Goal: Task Accomplishment & Management: Manage account settings

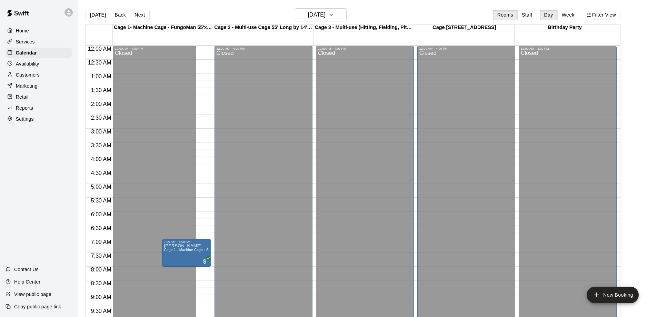
scroll to position [363, 0]
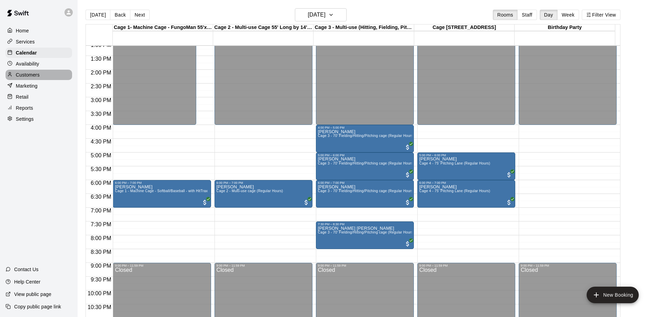
click at [24, 77] on p "Customers" at bounding box center [28, 74] width 24 height 7
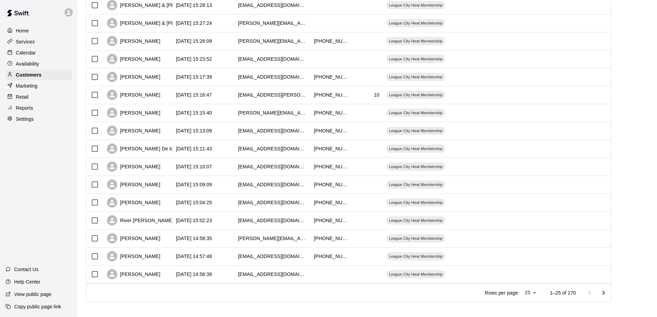
scroll to position [279, 0]
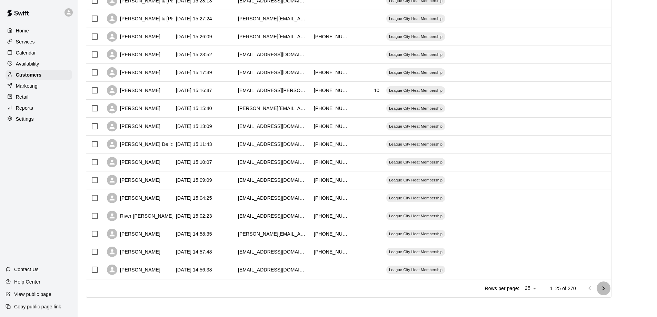
click at [608, 290] on icon "Go to next page" at bounding box center [603, 288] width 8 height 8
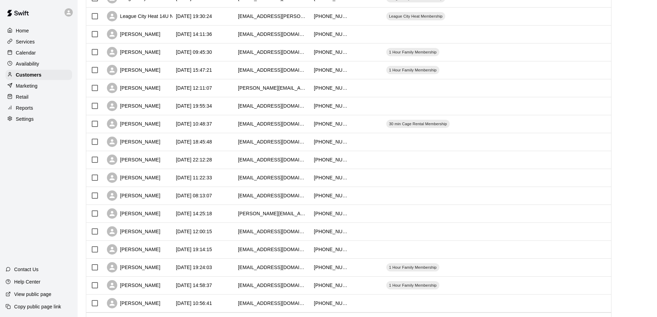
scroll to position [210, 0]
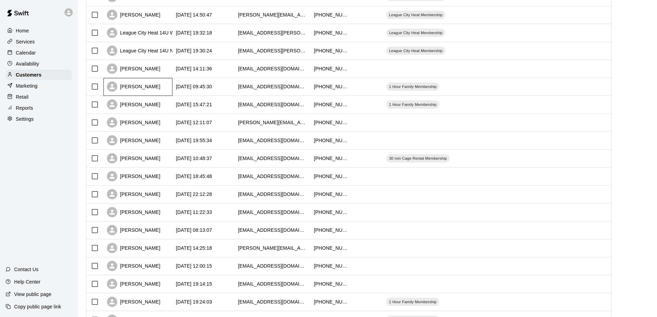
click at [142, 91] on div "[PERSON_NAME]" at bounding box center [133, 86] width 53 height 10
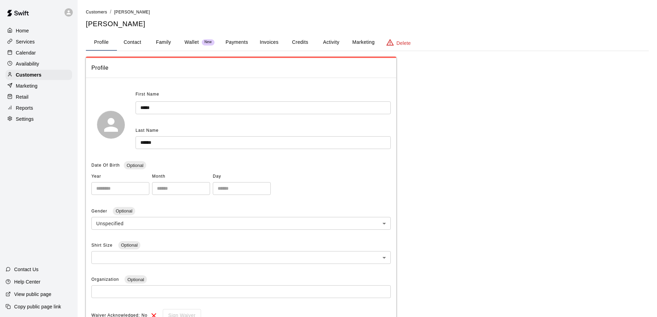
click at [129, 40] on button "Contact" at bounding box center [132, 42] width 31 height 17
select select "**"
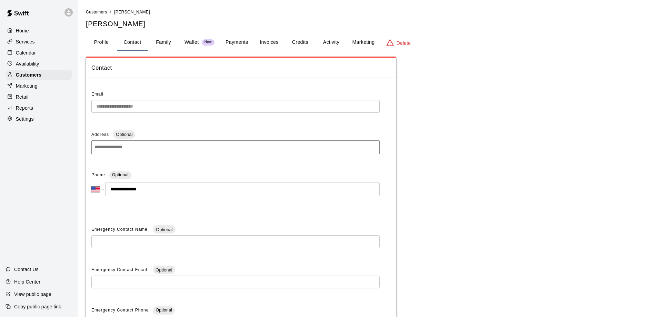
click at [100, 41] on button "Profile" at bounding box center [101, 42] width 31 height 17
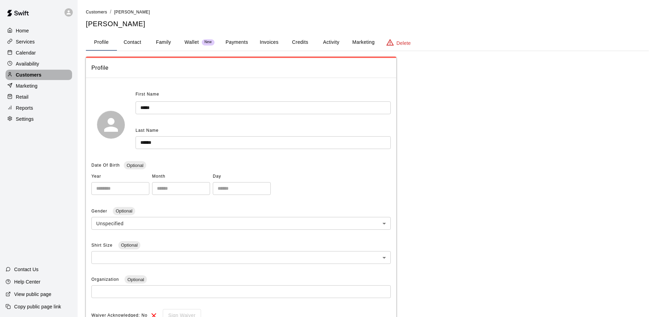
click at [28, 77] on p "Customers" at bounding box center [29, 74] width 26 height 7
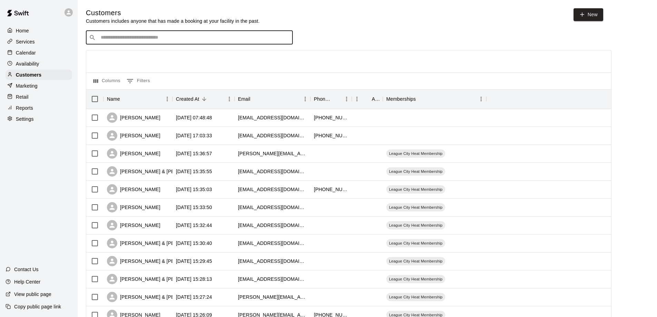
click at [126, 36] on input "Search customers by name or email" at bounding box center [194, 37] width 191 height 7
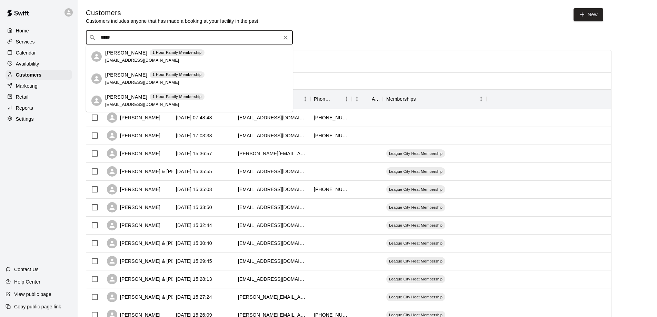
type input "*****"
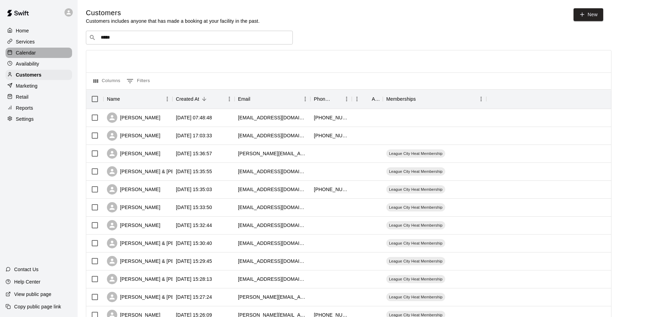
click at [36, 52] on p "Calendar" at bounding box center [26, 52] width 20 height 7
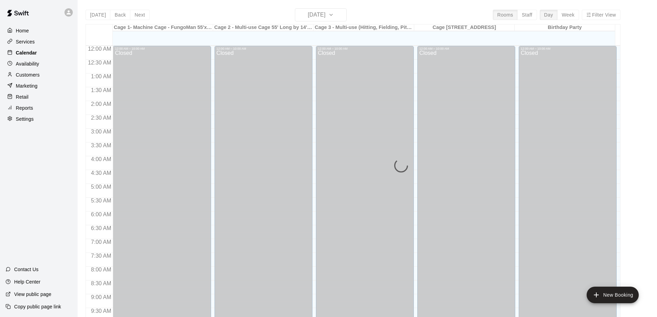
scroll to position [287, 0]
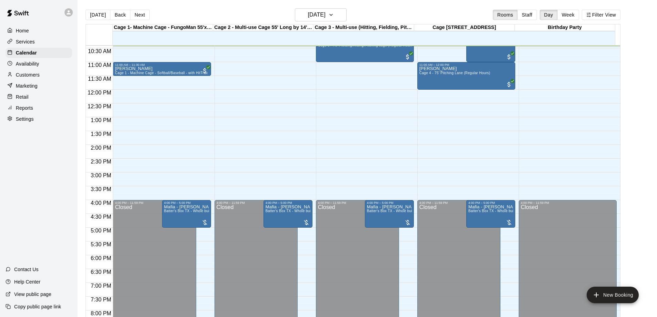
click at [33, 77] on p "Customers" at bounding box center [28, 74] width 24 height 7
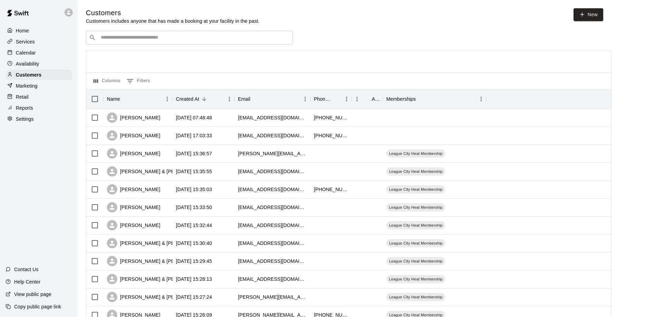
click at [138, 42] on div "​ ​" at bounding box center [189, 38] width 207 height 14
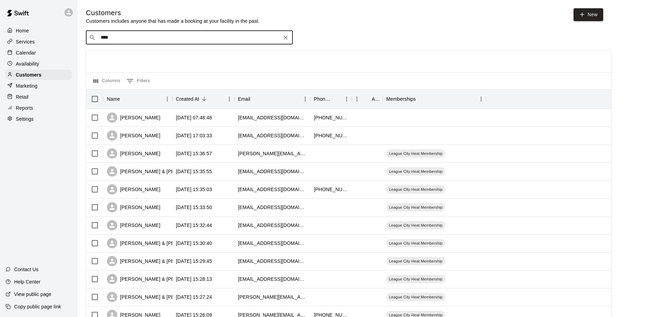
type input "*****"
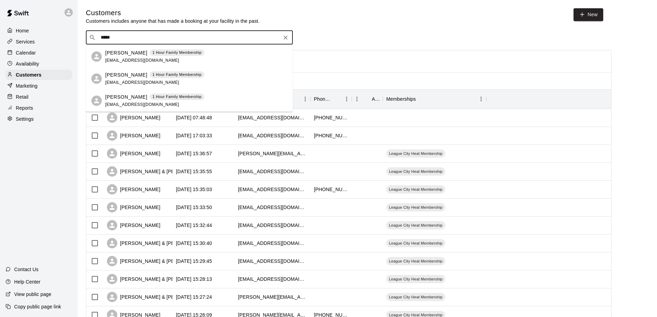
click at [133, 53] on p "[PERSON_NAME]" at bounding box center [126, 52] width 42 height 7
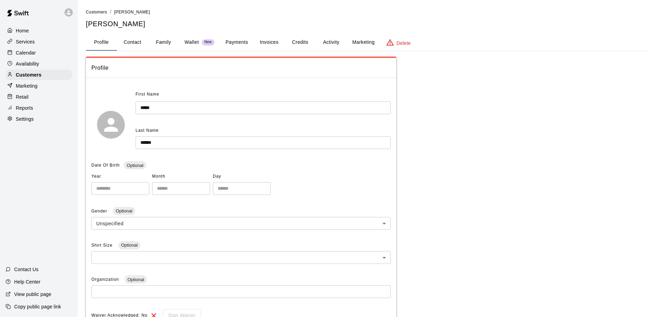
click at [330, 41] on button "Activity" at bounding box center [331, 42] width 31 height 17
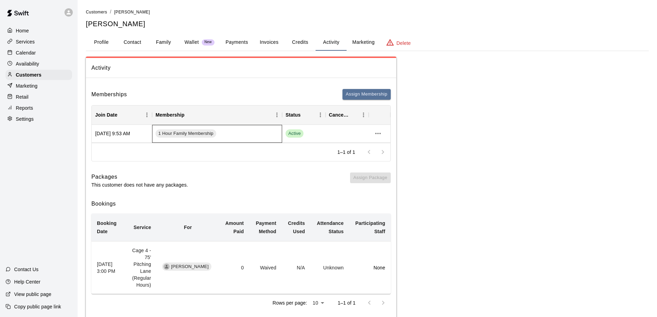
click at [264, 135] on div "1 Hour Family Membership" at bounding box center [217, 134] width 130 height 18
click at [134, 40] on button "Contact" at bounding box center [132, 42] width 31 height 17
select select "**"
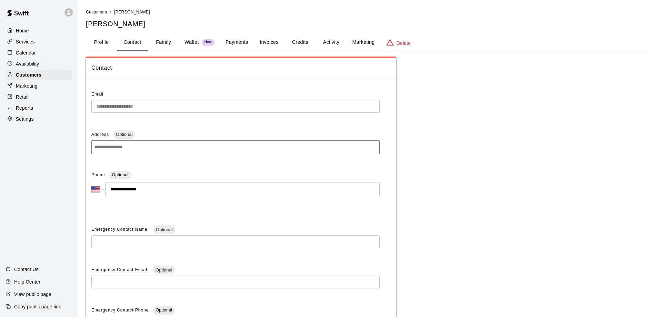
click at [38, 54] on div "Calendar" at bounding box center [39, 53] width 67 height 10
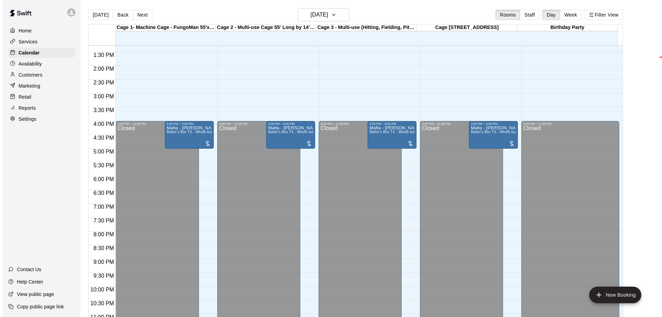
scroll to position [384, 0]
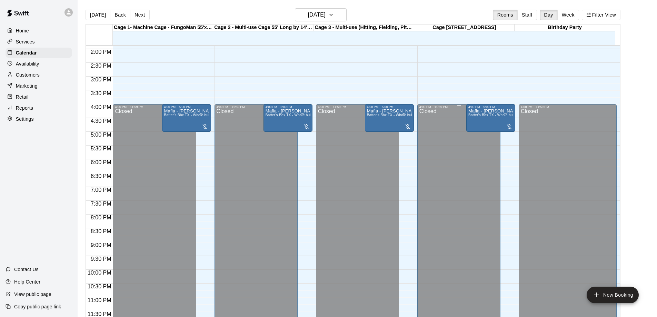
click at [478, 191] on div "Closed" at bounding box center [458, 218] width 79 height 218
click at [602, 295] on button "New Booking" at bounding box center [613, 295] width 52 height 17
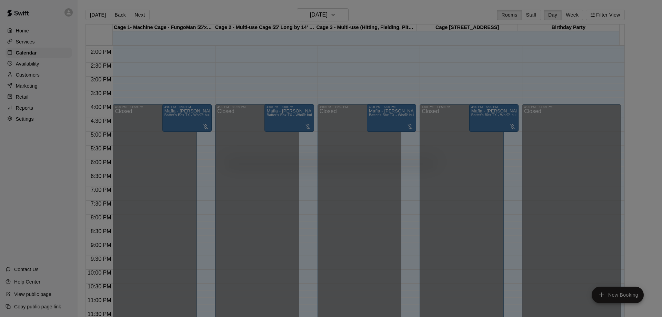
click at [322, 81] on div at bounding box center [331, 158] width 662 height 317
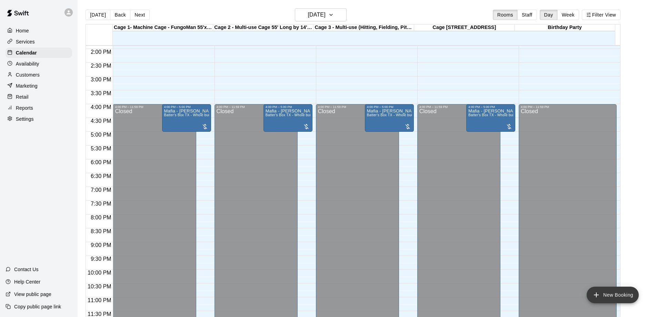
click at [600, 296] on icon "add" at bounding box center [596, 295] width 8 height 8
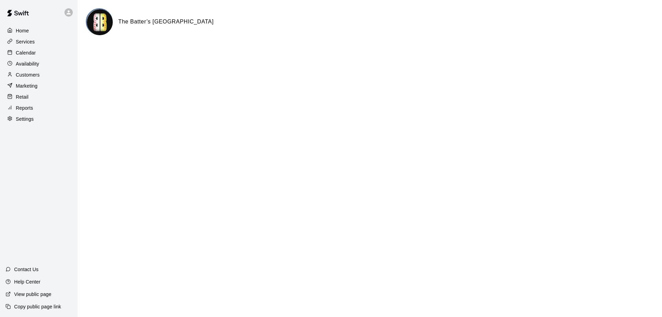
click at [27, 54] on p "Calendar" at bounding box center [26, 52] width 20 height 7
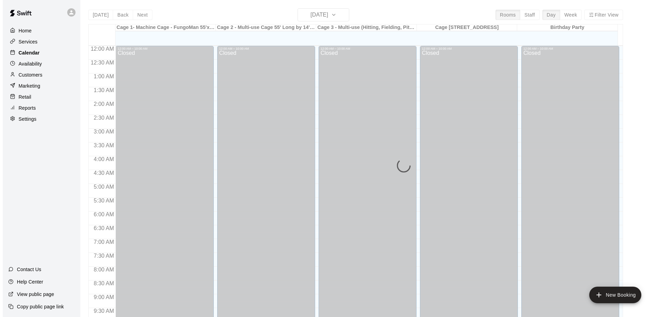
scroll to position [289, 0]
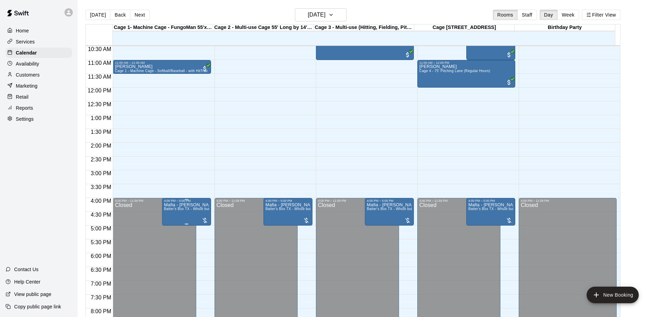
click at [187, 210] on span "Batter's Box TX - Whole building PRIVATE" at bounding box center [198, 209] width 69 height 4
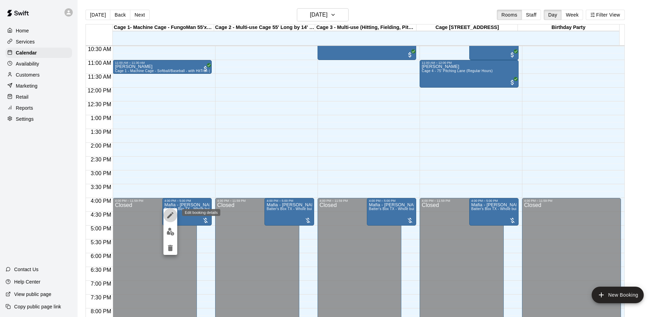
click at [170, 213] on icon "edit" at bounding box center [170, 215] width 8 height 8
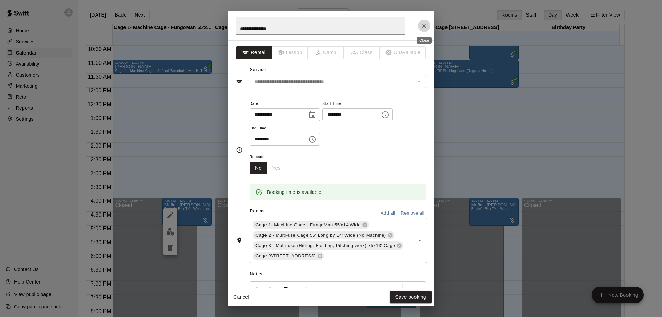
click at [423, 24] on icon "Close" at bounding box center [424, 26] width 4 height 4
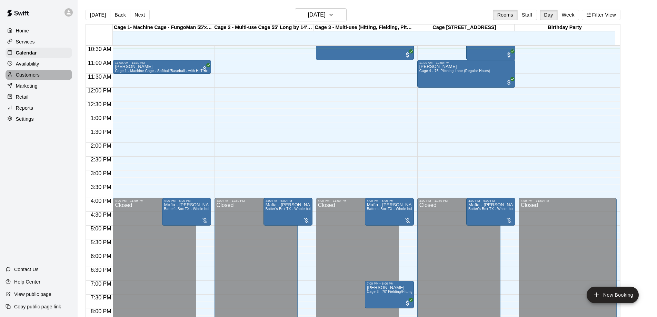
click at [23, 78] on p "Customers" at bounding box center [28, 74] width 24 height 7
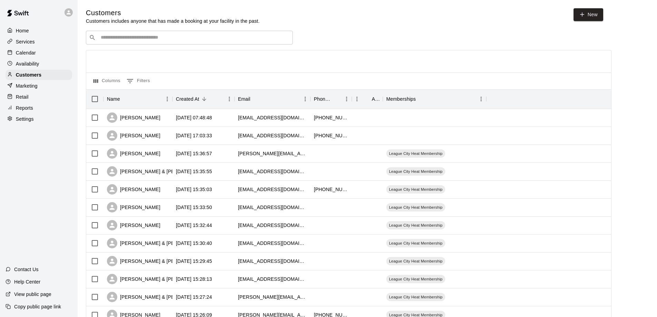
click at [215, 38] on input "Search customers by name or email" at bounding box center [194, 37] width 191 height 7
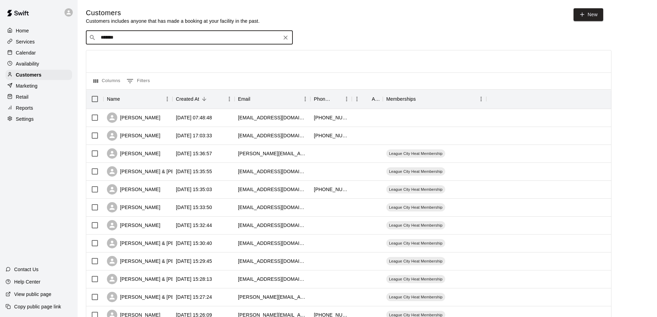
type input "*******"
click at [19, 29] on p "Home" at bounding box center [22, 30] width 13 height 7
